Goal: Information Seeking & Learning: Learn about a topic

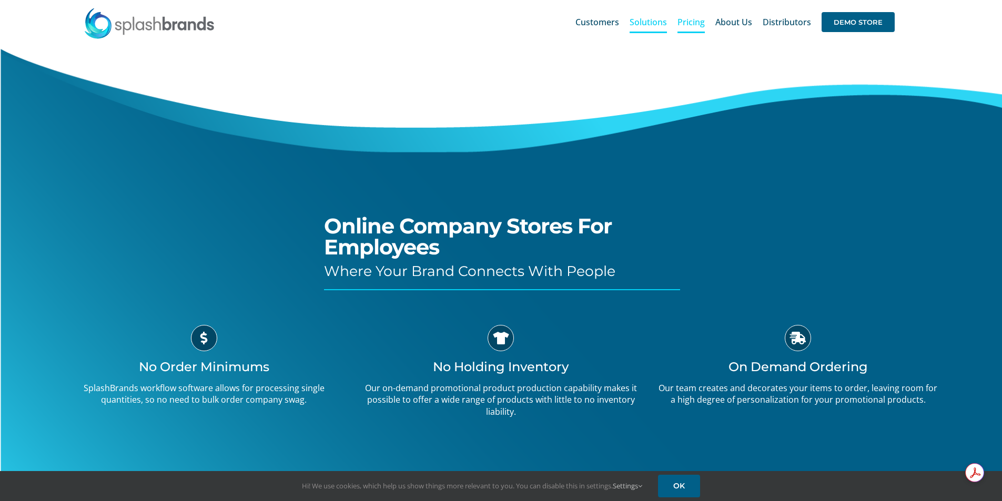
click at [701, 29] on link "Pricing" at bounding box center [690, 22] width 27 height 34
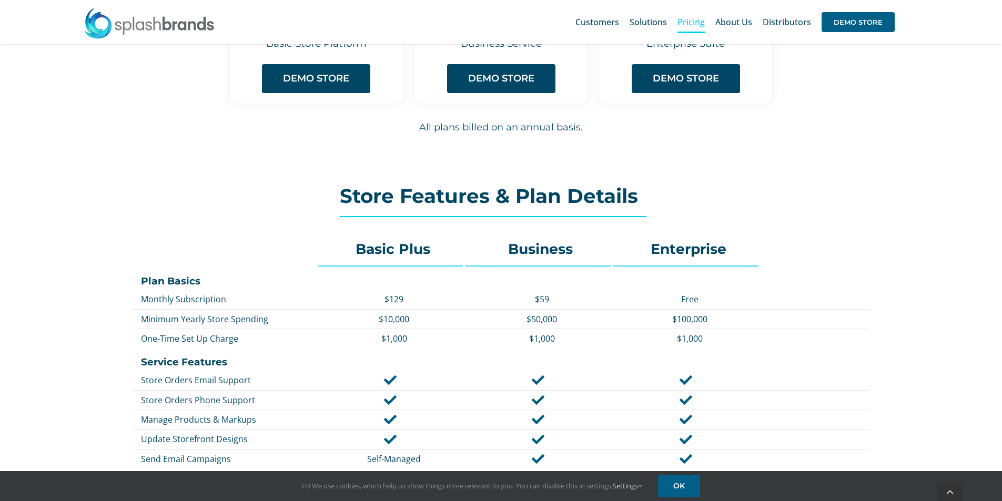
scroll to position [316, 0]
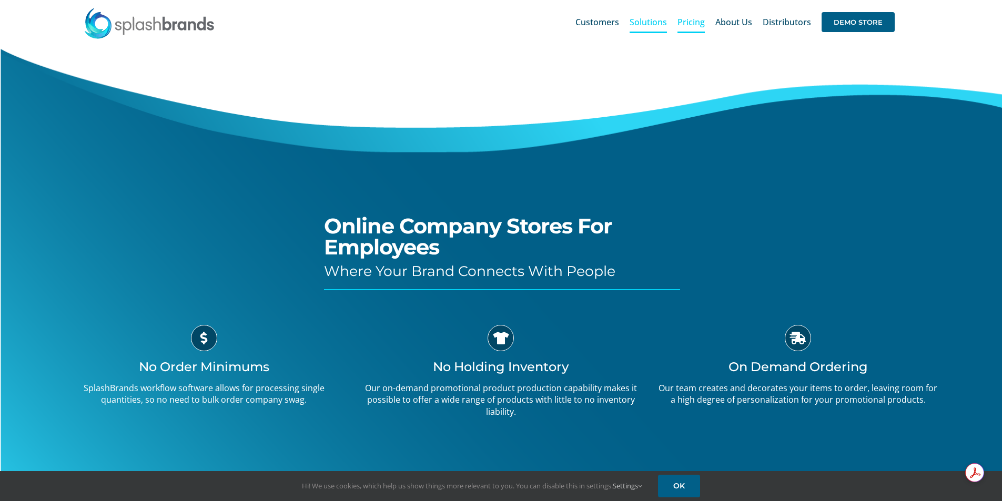
click at [699, 23] on span "Pricing" at bounding box center [690, 22] width 27 height 8
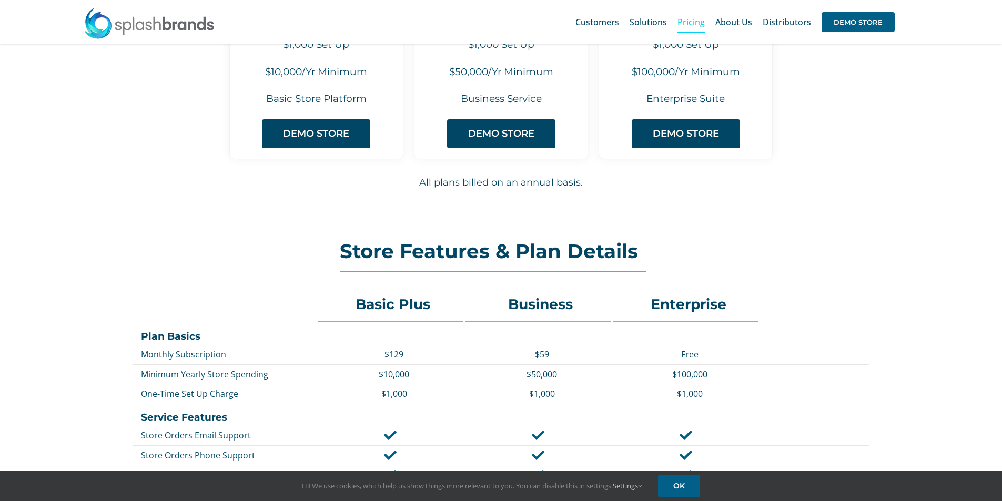
scroll to position [210, 0]
